Goal: Transaction & Acquisition: Purchase product/service

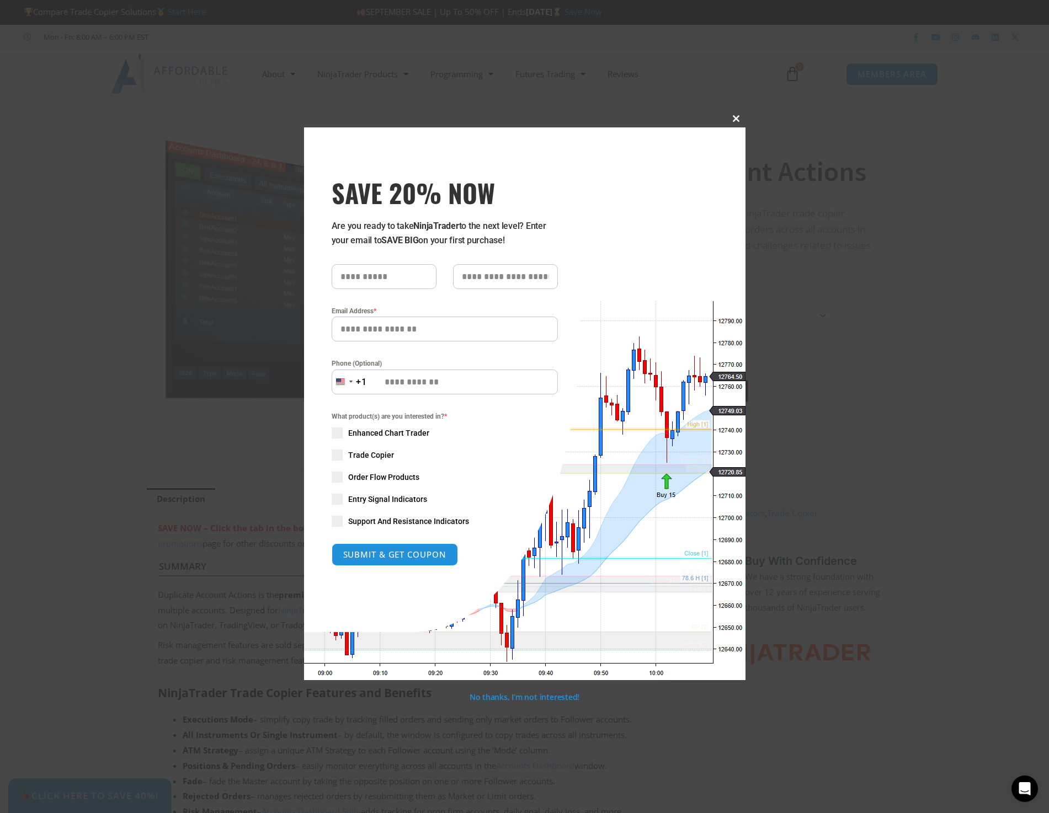
click at [731, 117] on span "SAVE 20% NOW popup" at bounding box center [737, 118] width 18 height 7
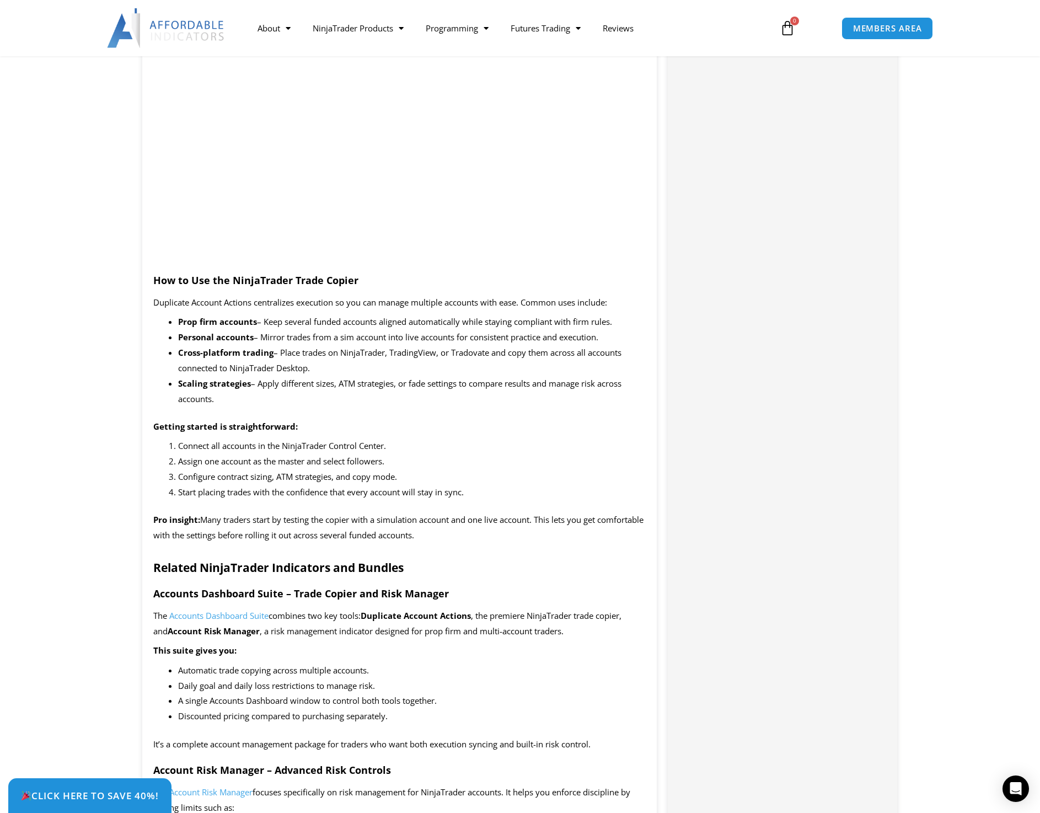
scroll to position [938, 0]
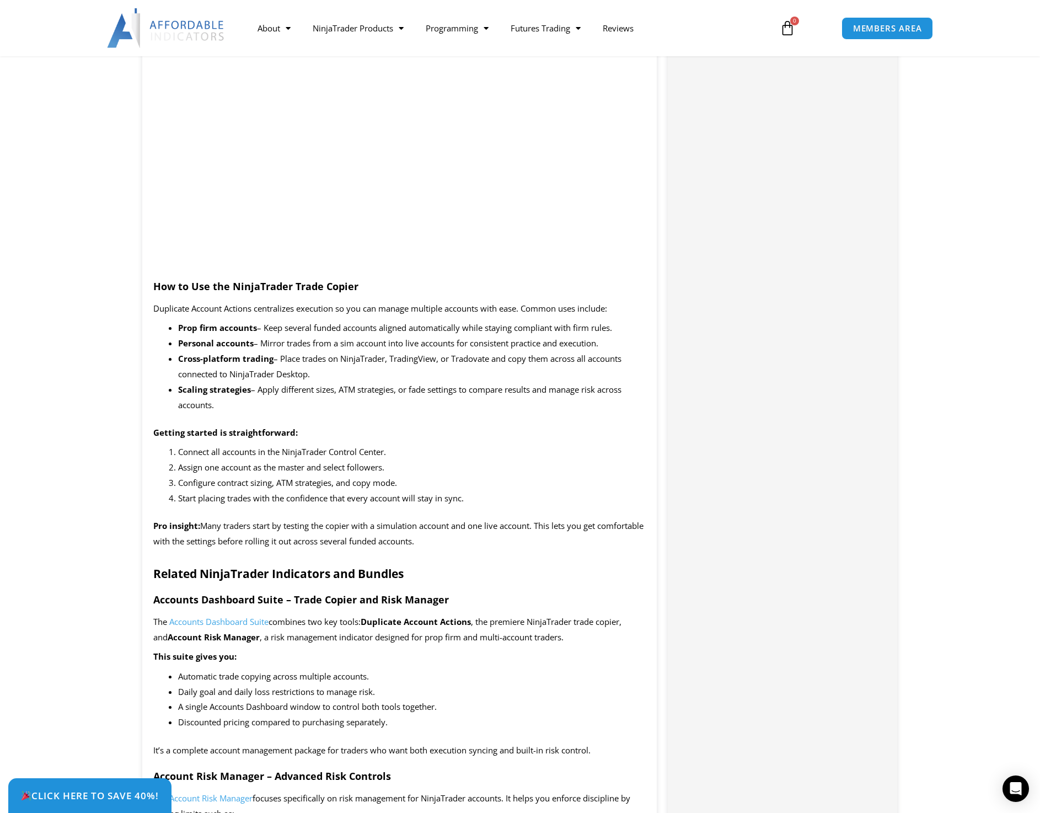
click at [200, 623] on span "Accounts Dashboard Suite" at bounding box center [218, 621] width 99 height 11
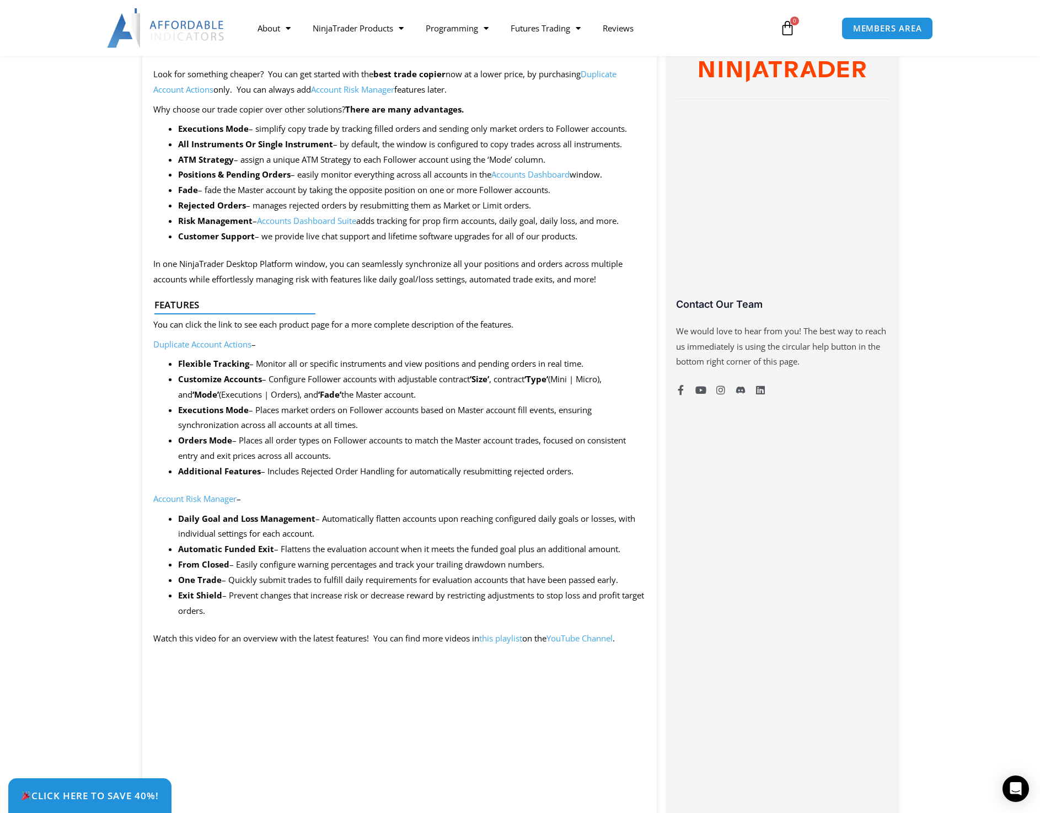
scroll to position [552, 0]
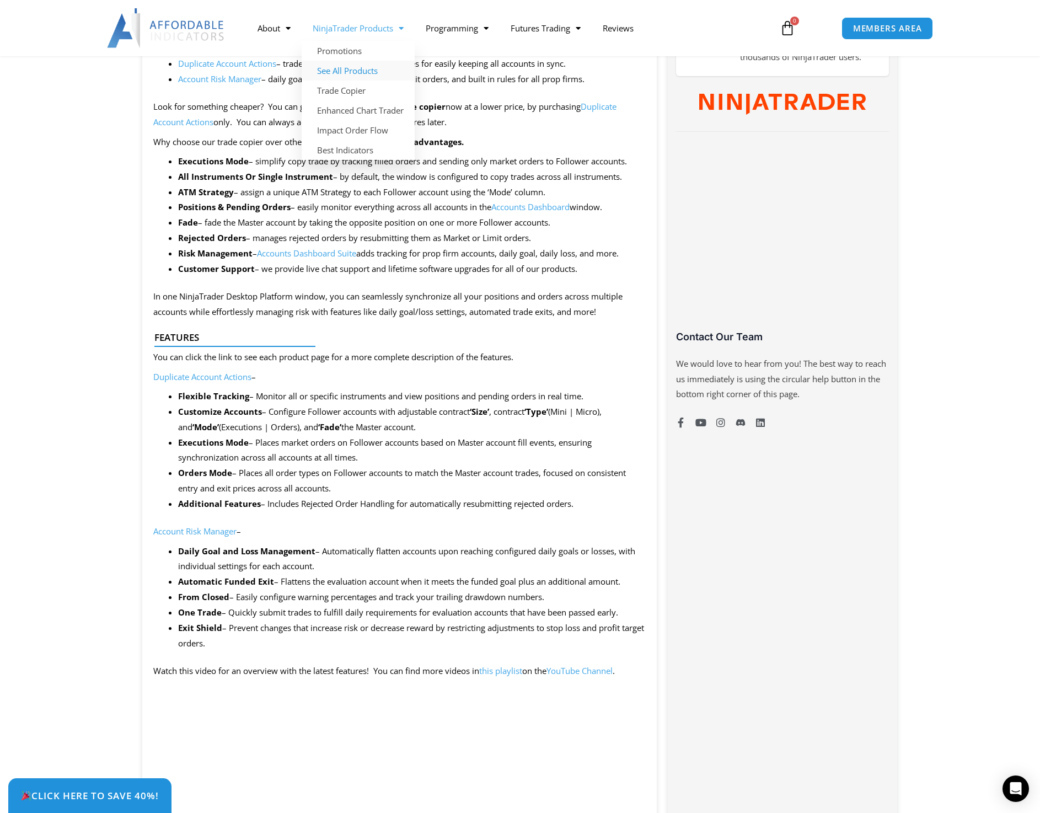
click at [363, 69] on link "See All Products" at bounding box center [358, 71] width 113 height 20
